Goal: Information Seeking & Learning: Stay updated

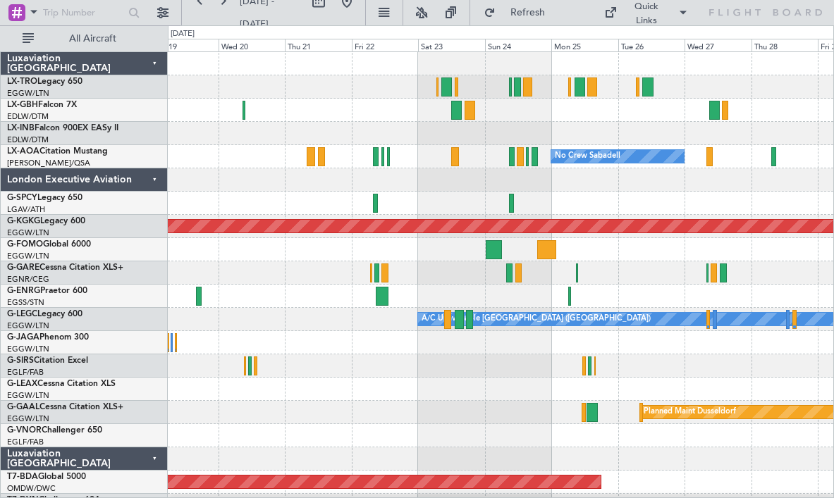
click at [389, 111] on div at bounding box center [500, 110] width 665 height 23
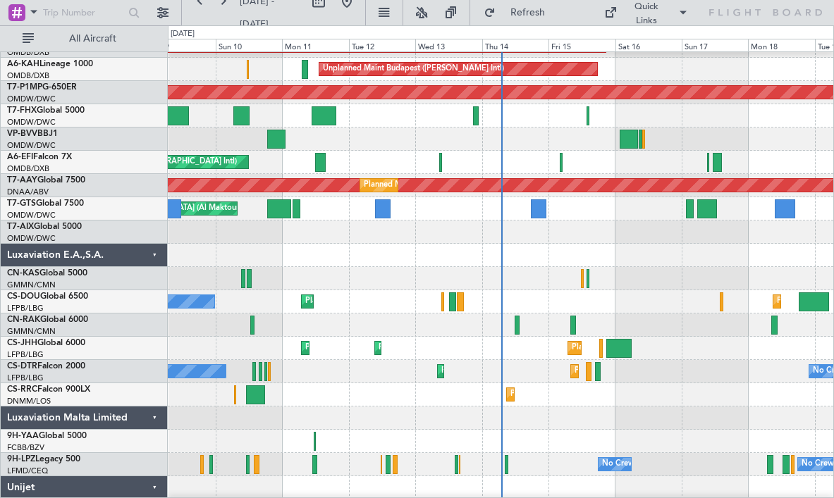
scroll to position [970, 0]
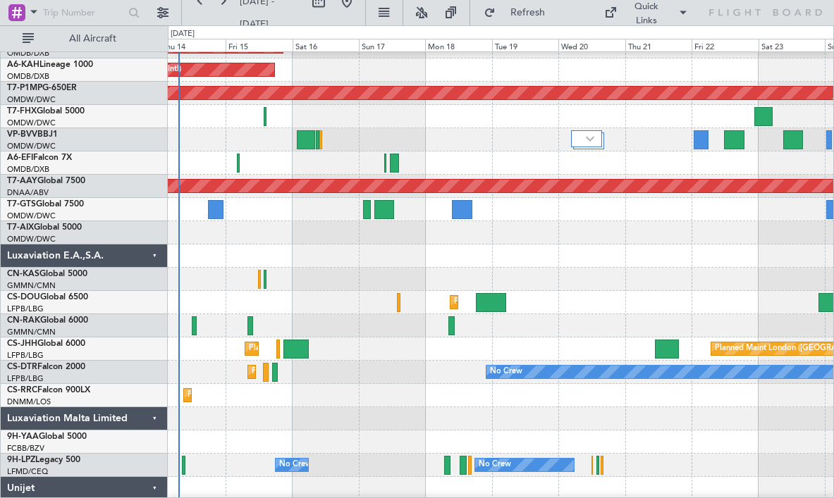
click at [407, 359] on div "Planned Maint [GEOGRAPHIC_DATA] ([GEOGRAPHIC_DATA]) Planned Maint [GEOGRAPHIC_D…" at bounding box center [500, 349] width 665 height 23
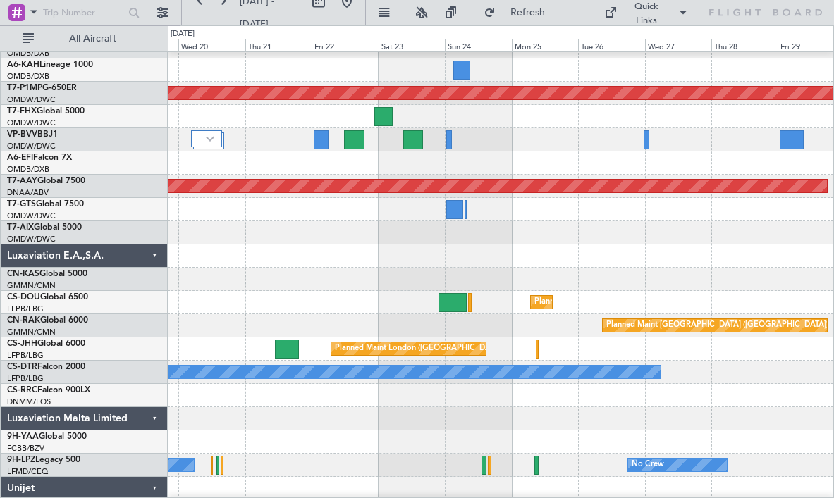
click at [290, 302] on div "Planned Maint [GEOGRAPHIC_DATA] ([GEOGRAPHIC_DATA]) Planned Maint [GEOGRAPHIC_D…" at bounding box center [500, 302] width 665 height 23
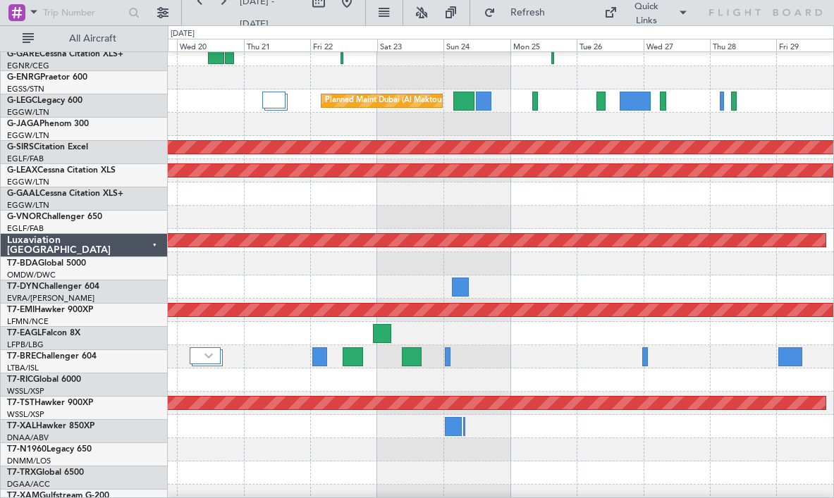
scroll to position [0, 0]
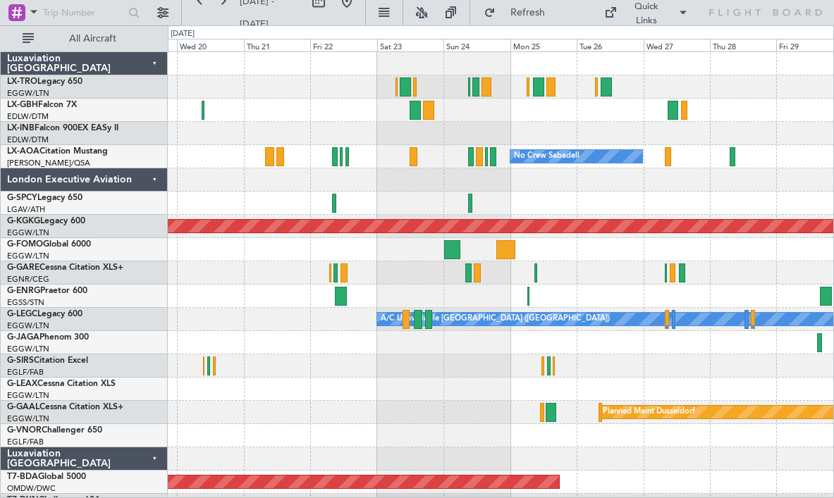
click at [149, 459] on div "Luxaviation [GEOGRAPHIC_DATA]" at bounding box center [84, 459] width 167 height 23
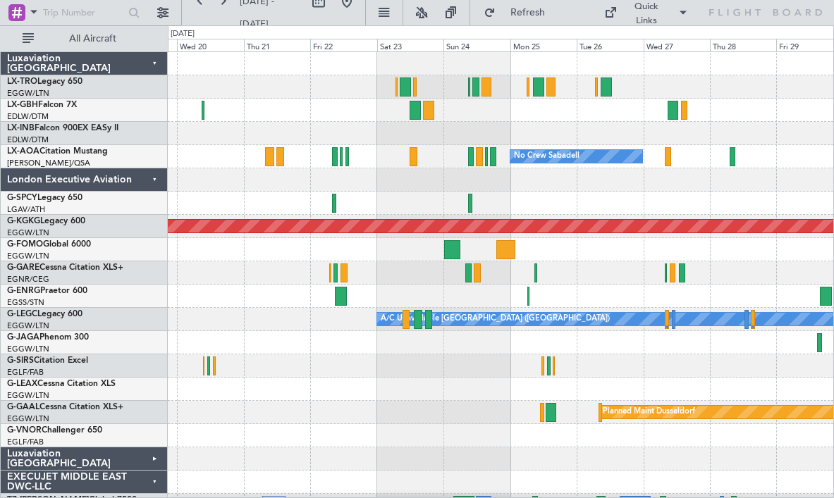
click at [150, 483] on div "EXECUJET MIDDLE EAST DWC-LLC" at bounding box center [84, 482] width 167 height 23
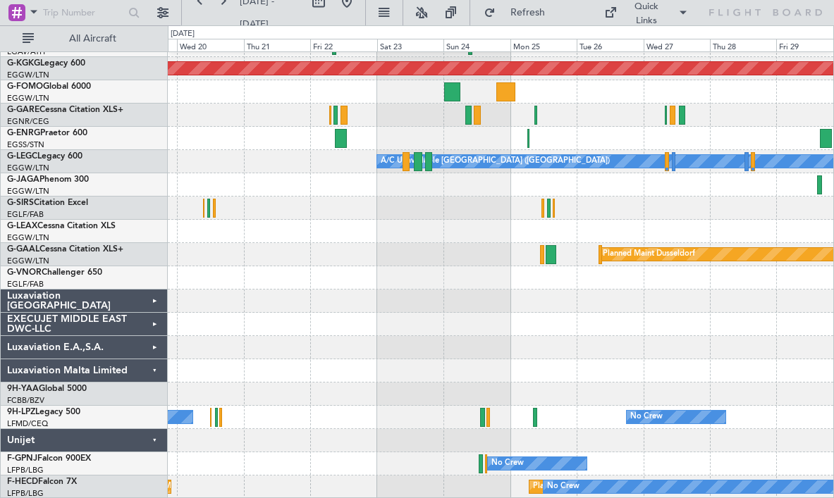
click at [147, 371] on div "Luxaviation Malta Limited" at bounding box center [84, 370] width 167 height 23
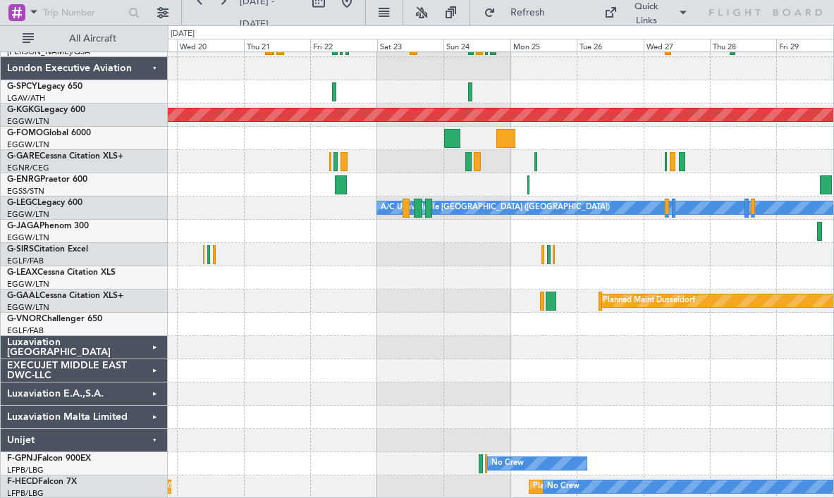
click at [147, 440] on div "Unijet" at bounding box center [84, 440] width 167 height 23
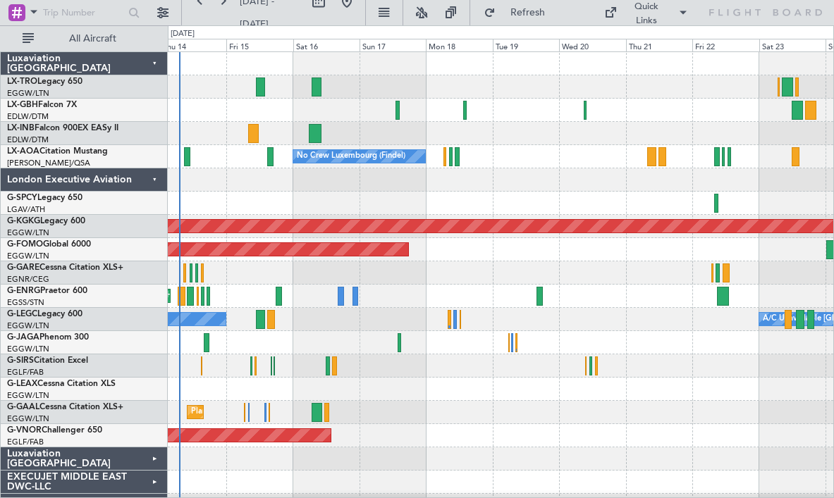
click at [693, 141] on div "Unplanned Maint [GEOGRAPHIC_DATA] ([GEOGRAPHIC_DATA]) [GEOGRAPHIC_DATA] ([GEOGR…" at bounding box center [500, 308] width 665 height 512
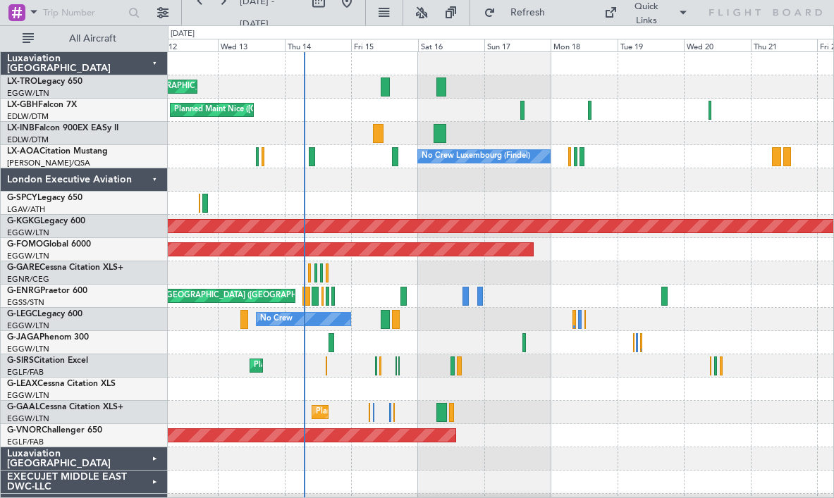
click at [611, 125] on div "Unplanned Maint [GEOGRAPHIC_DATA] ([GEOGRAPHIC_DATA]) [GEOGRAPHIC_DATA] ([GEOGR…" at bounding box center [500, 308] width 665 height 512
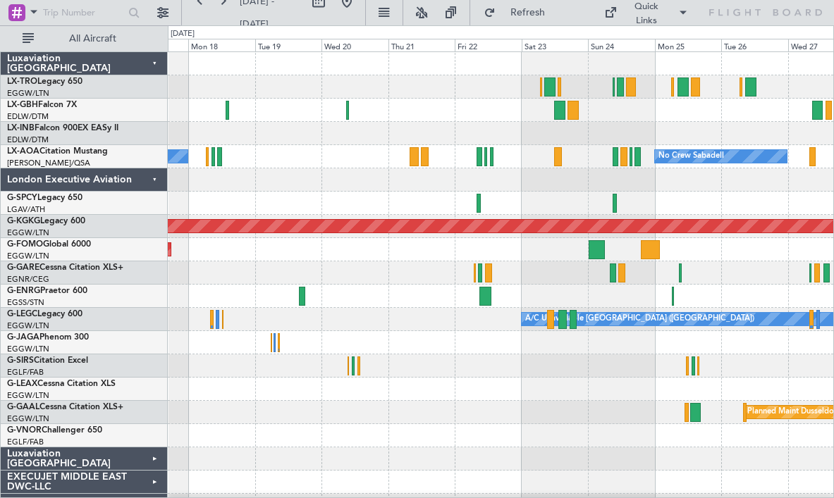
click at [278, 161] on div "No Crew Luxembourg (Findel) No Crew Sabadell" at bounding box center [500, 156] width 665 height 23
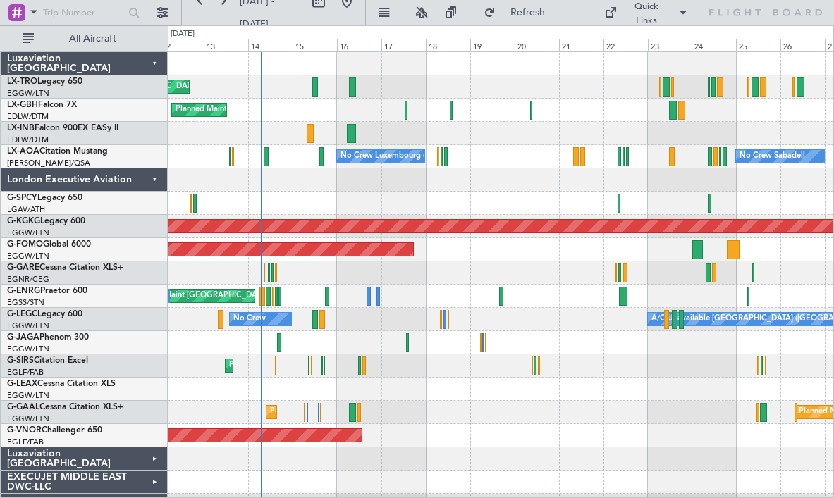
click at [498, 198] on div at bounding box center [500, 203] width 665 height 23
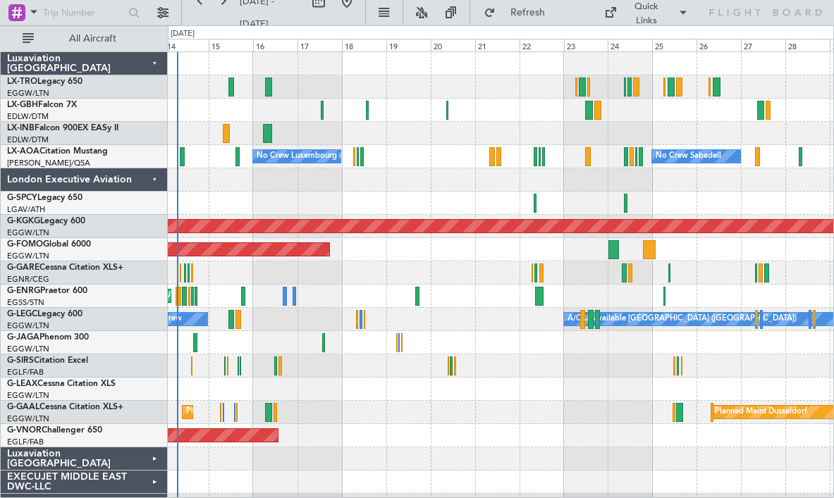
scroll to position [1, 0]
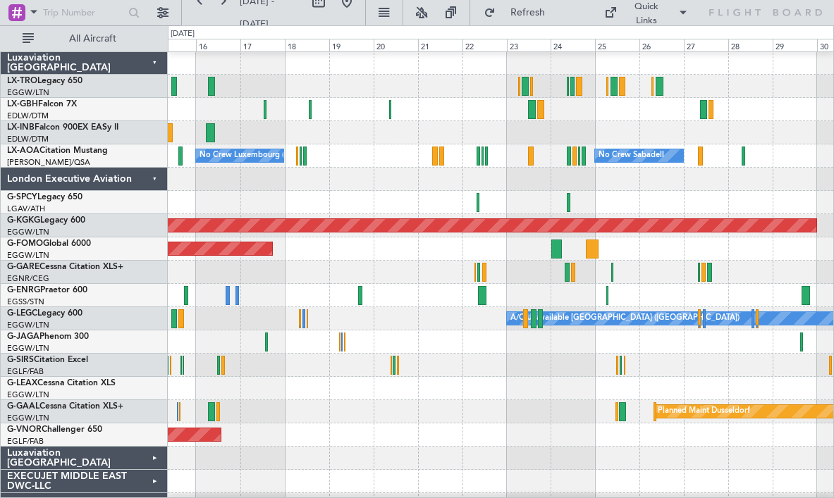
click at [407, 181] on div at bounding box center [500, 179] width 665 height 23
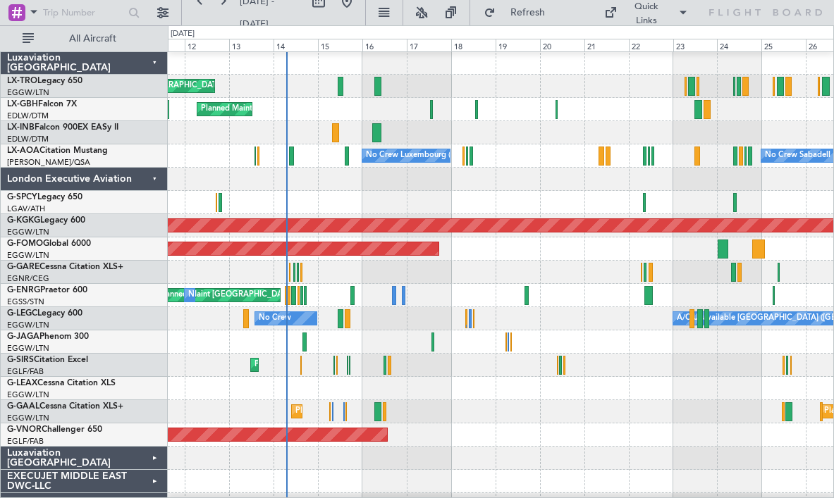
scroll to position [0, 0]
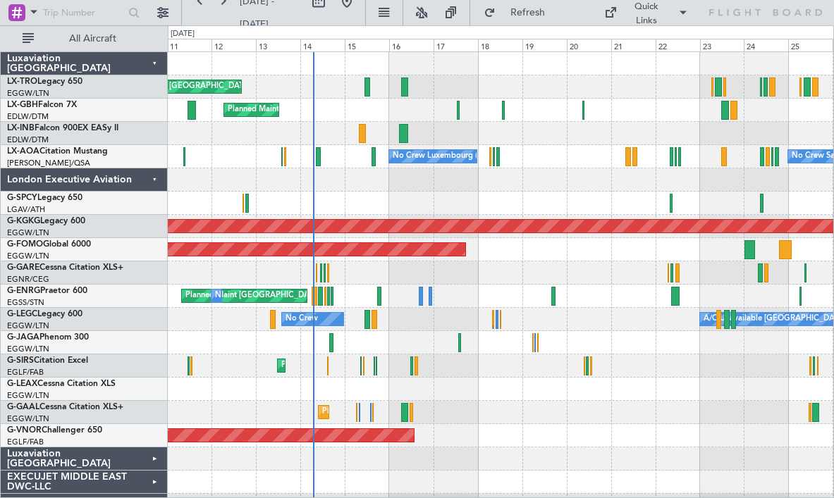
click at [408, 201] on div at bounding box center [500, 203] width 665 height 23
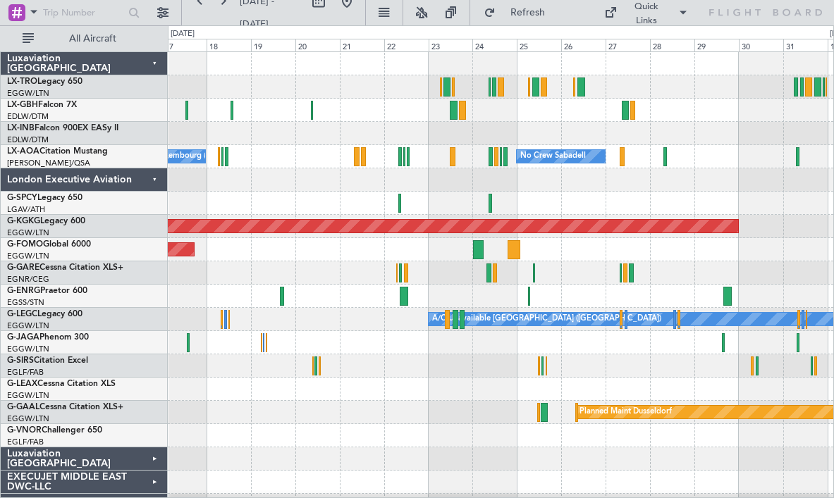
click at [379, 185] on div at bounding box center [500, 179] width 665 height 23
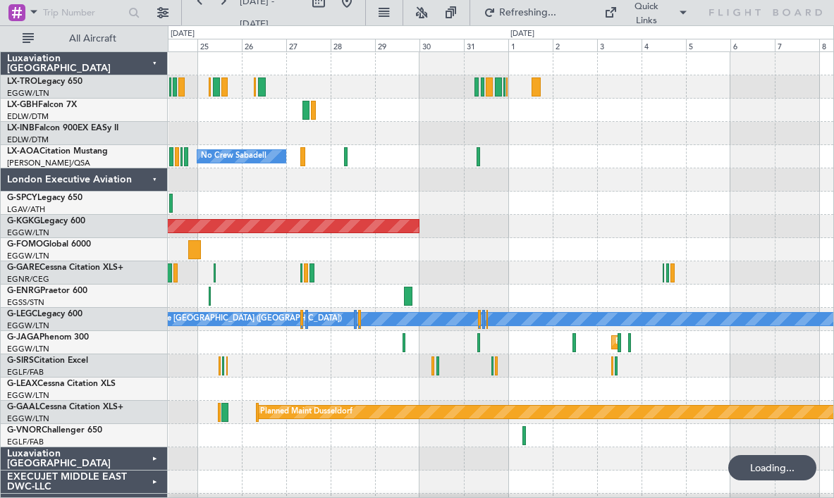
click at [369, 190] on div at bounding box center [500, 179] width 665 height 23
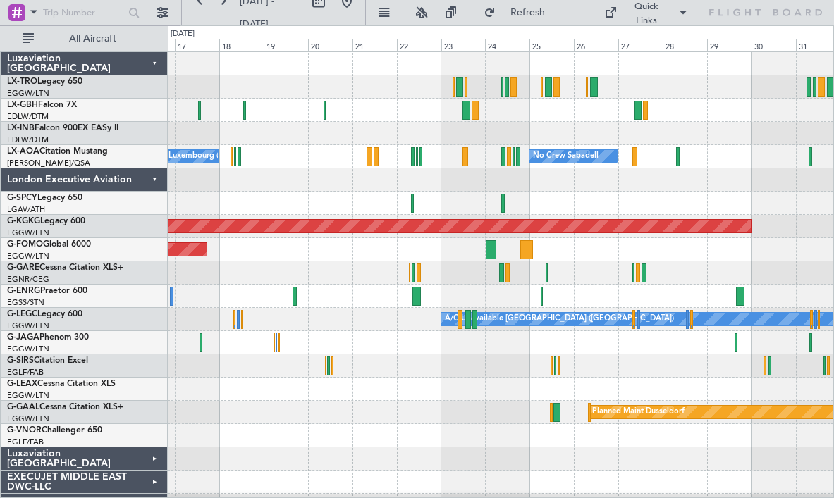
click at [692, 202] on div at bounding box center [500, 203] width 665 height 23
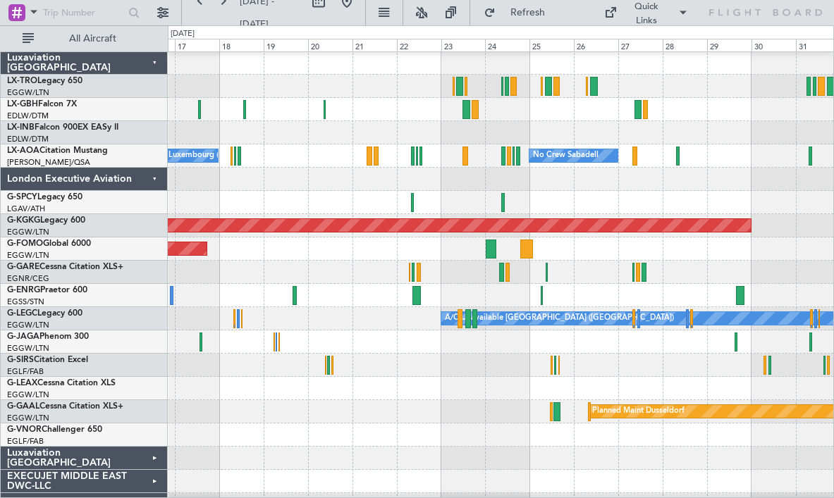
click at [309, 183] on div at bounding box center [500, 179] width 665 height 23
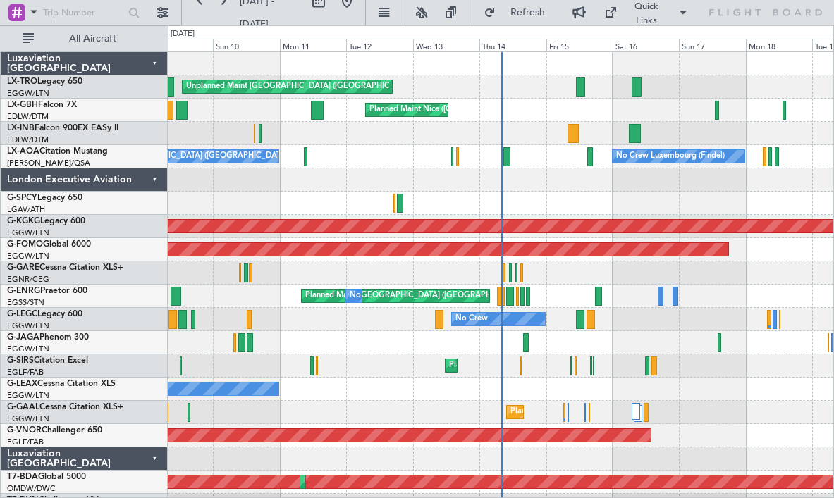
click at [444, 95] on div "Unplanned Maint London (Luton) Planned Maint" at bounding box center [500, 86] width 665 height 23
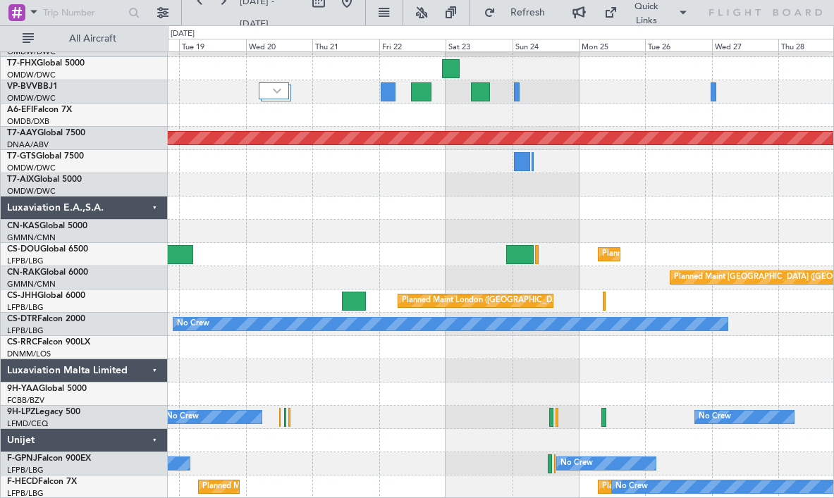
scroll to position [1018, 0]
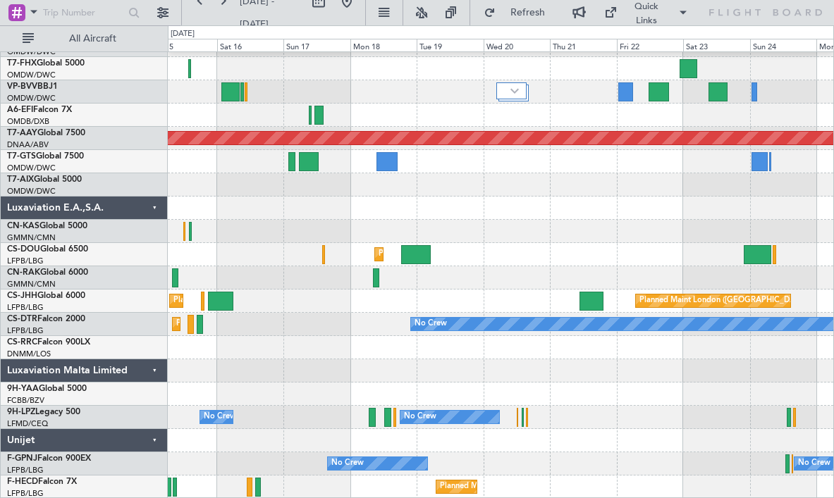
click at [785, 391] on div at bounding box center [500, 394] width 665 height 23
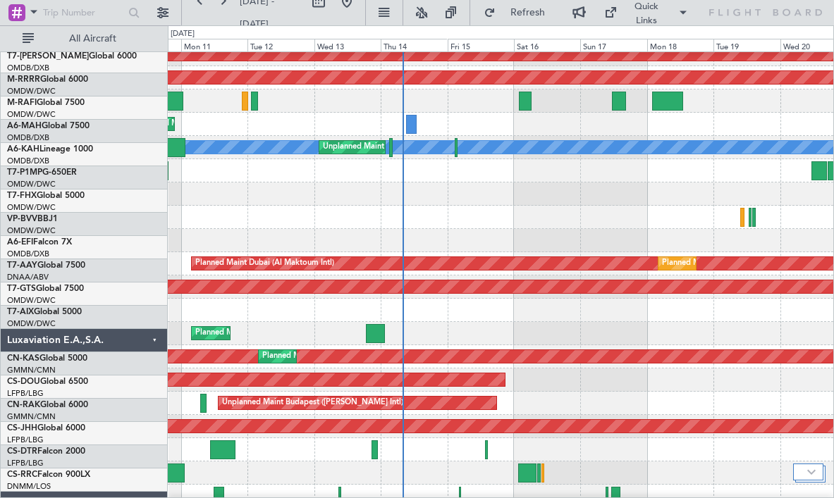
scroll to position [479, 0]
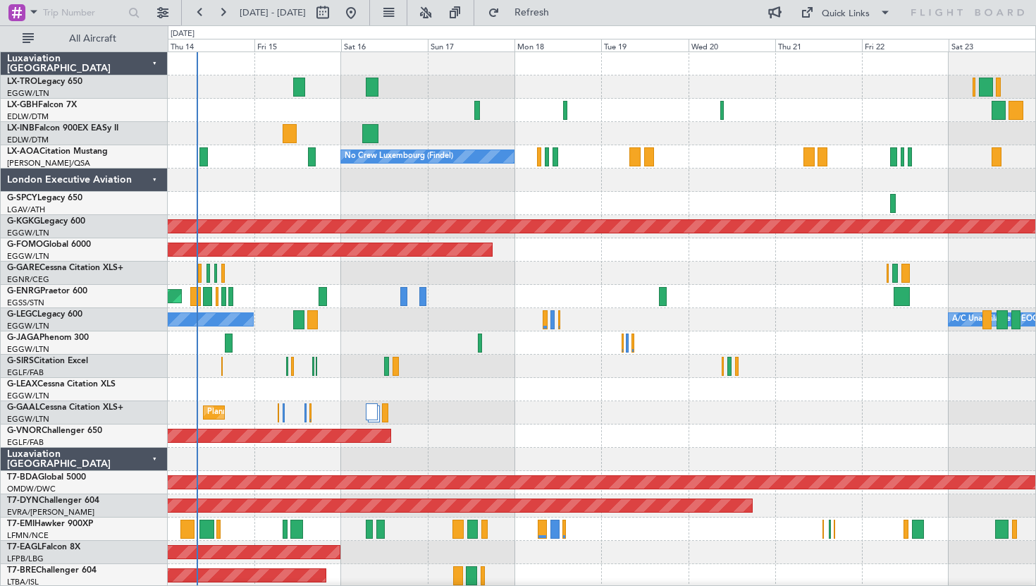
click at [472, 135] on div at bounding box center [602, 133] width 868 height 23
